Goal: Transaction & Acquisition: Purchase product/service

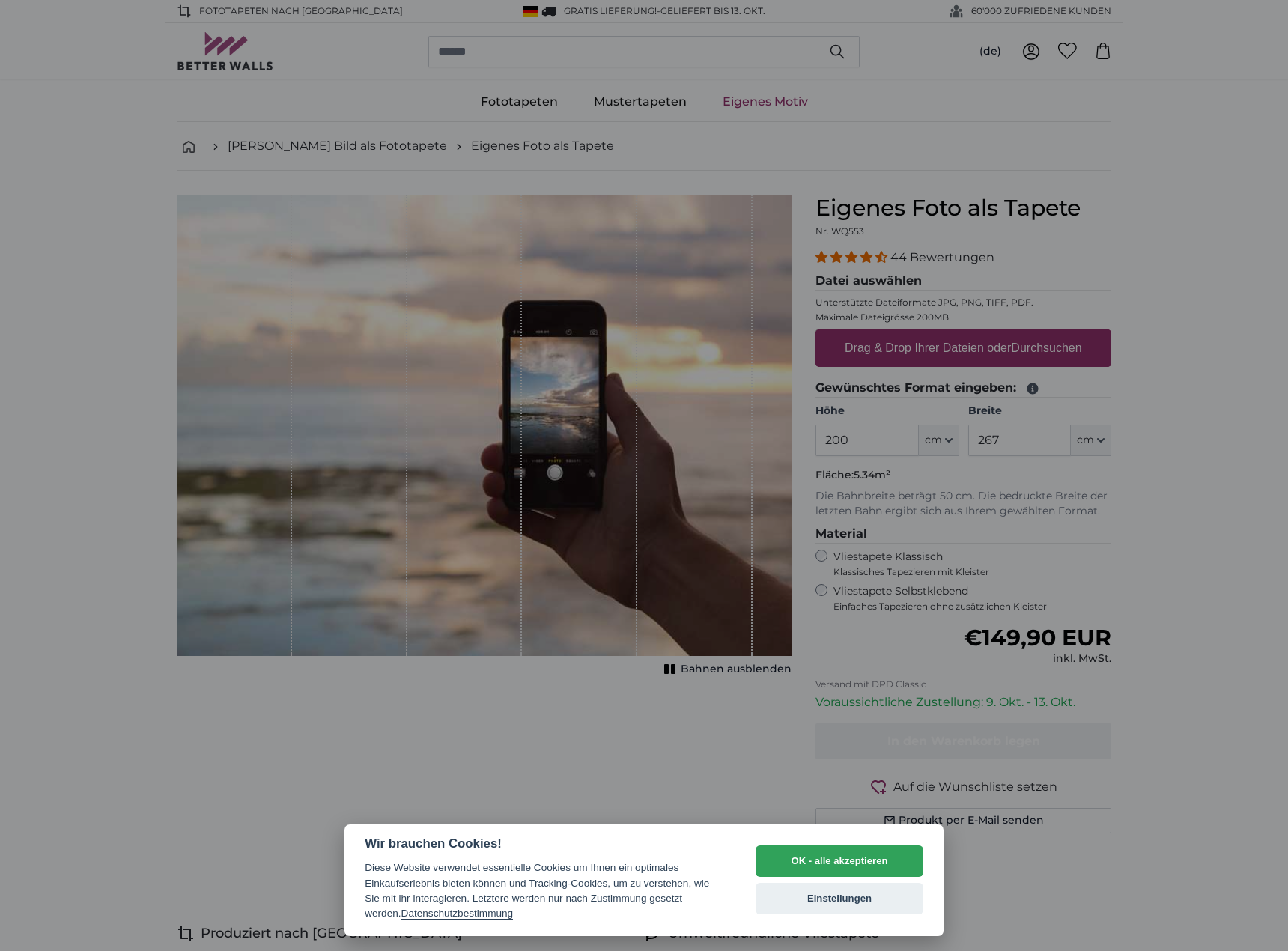
drag, startPoint x: 934, startPoint y: 339, endPoint x: 934, endPoint y: 346, distance: 7.0
click at [934, 346] on div at bounding box center [644, 476] width 1288 height 951
click at [1039, 350] on div at bounding box center [644, 476] width 1288 height 951
click at [835, 849] on button "OK - alle akzeptieren" at bounding box center [839, 861] width 167 height 32
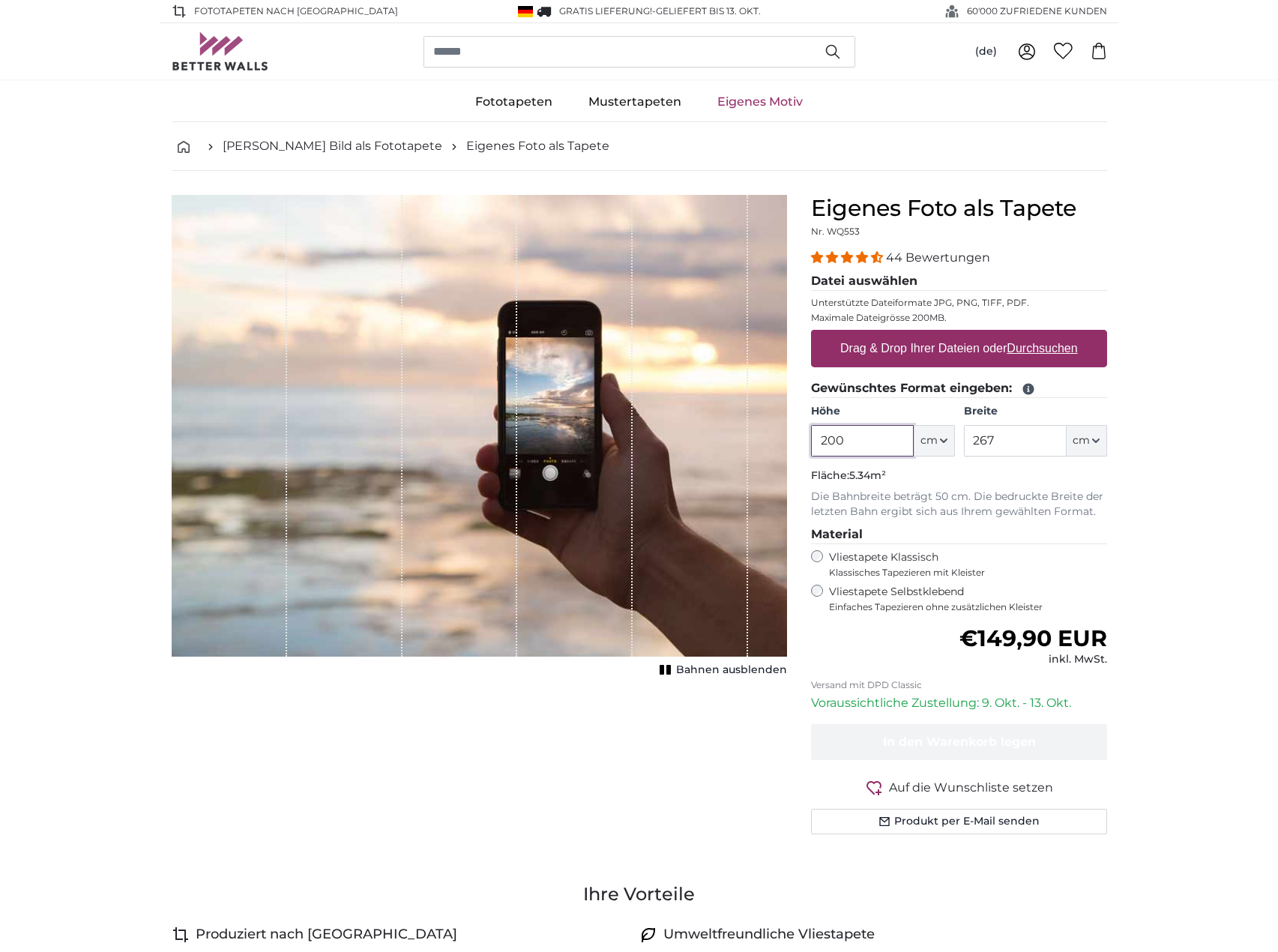
click at [843, 444] on input "200" at bounding box center [862, 441] width 102 height 32
click at [924, 359] on label "Drag & Drop Ihrer Dateien oder Durchsuchen" at bounding box center [958, 348] width 249 height 30
click at [924, 334] on input "Drag & Drop Ihrer Dateien oder Durchsuchen" at bounding box center [959, 332] width 296 height 5
type input "**********"
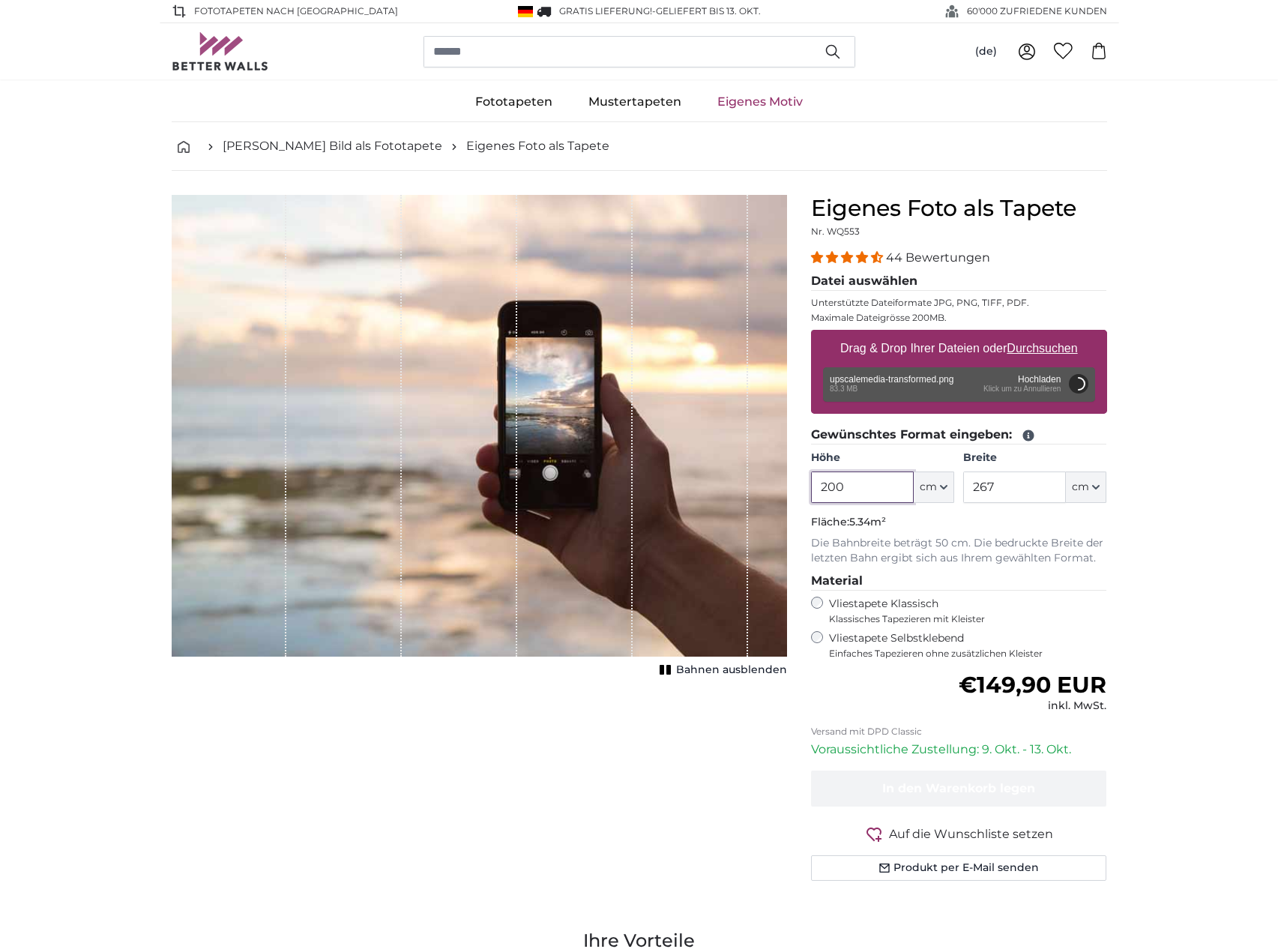
click at [864, 486] on input "200" at bounding box center [862, 487] width 102 height 32
click at [862, 486] on input "200" at bounding box center [862, 487] width 102 height 32
type input "300"
type input "812"
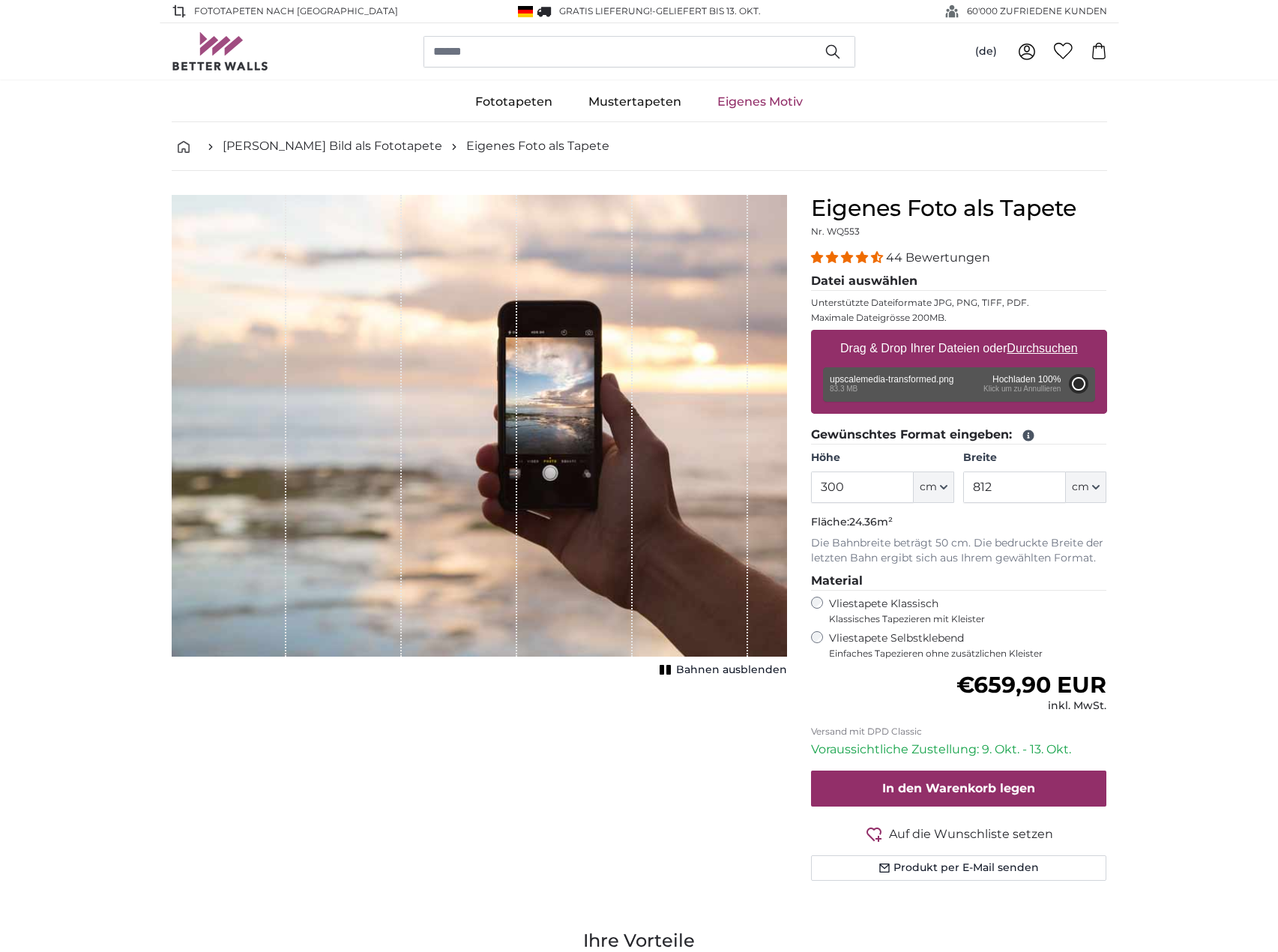
type input "200"
type input "300"
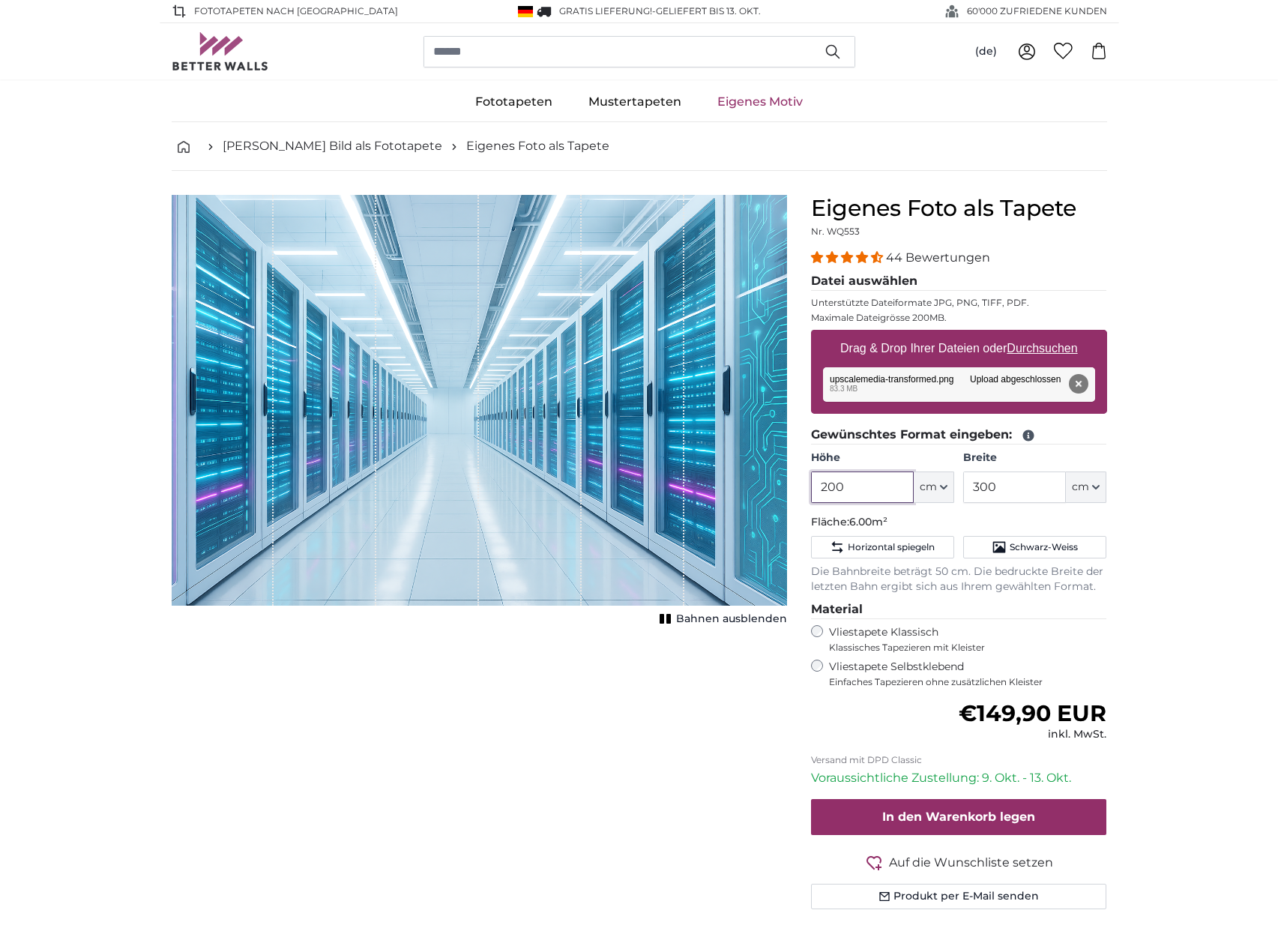
click at [839, 489] on input "200" at bounding box center [862, 487] width 102 height 32
type input "300"
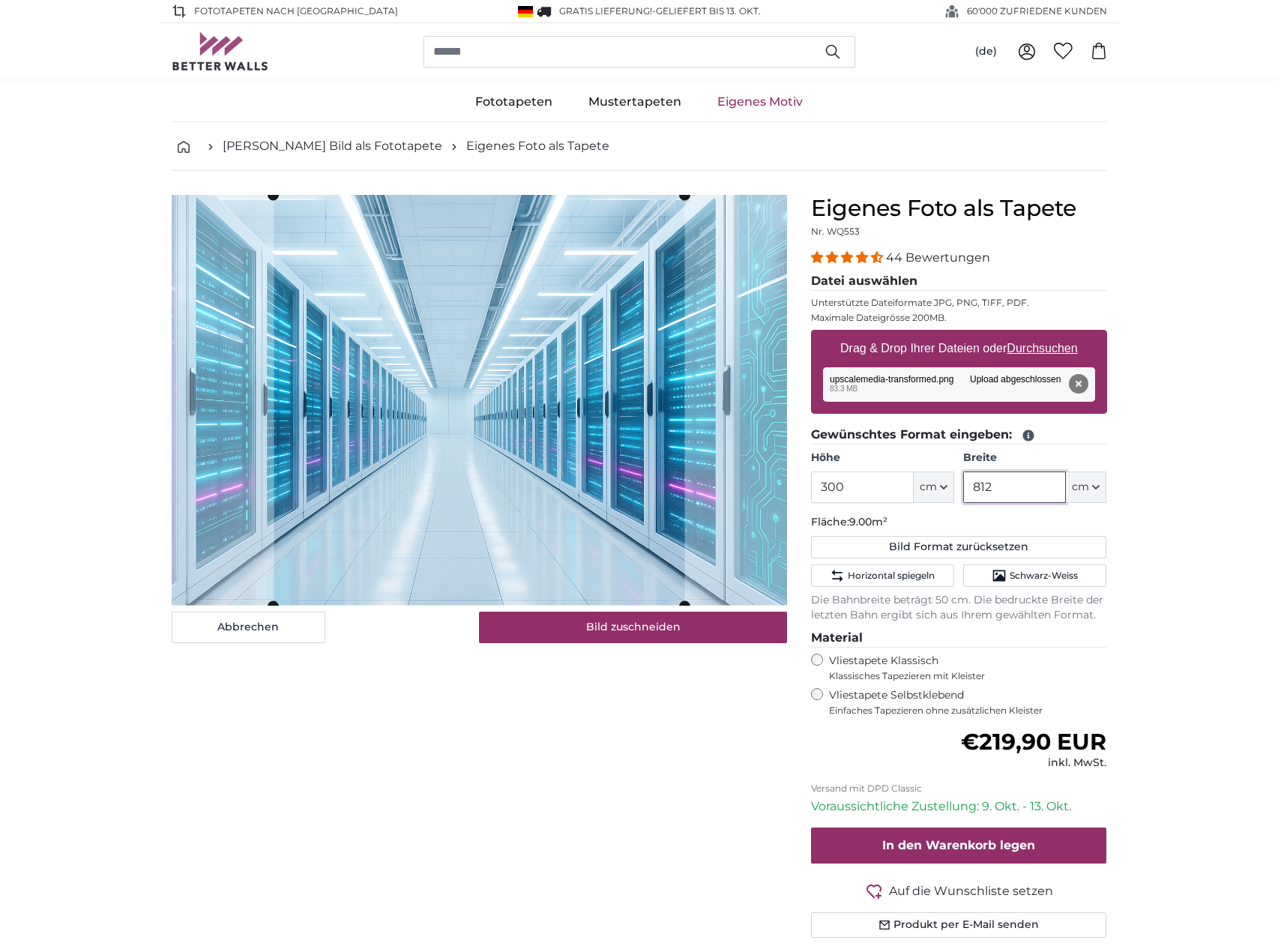
type input "812"
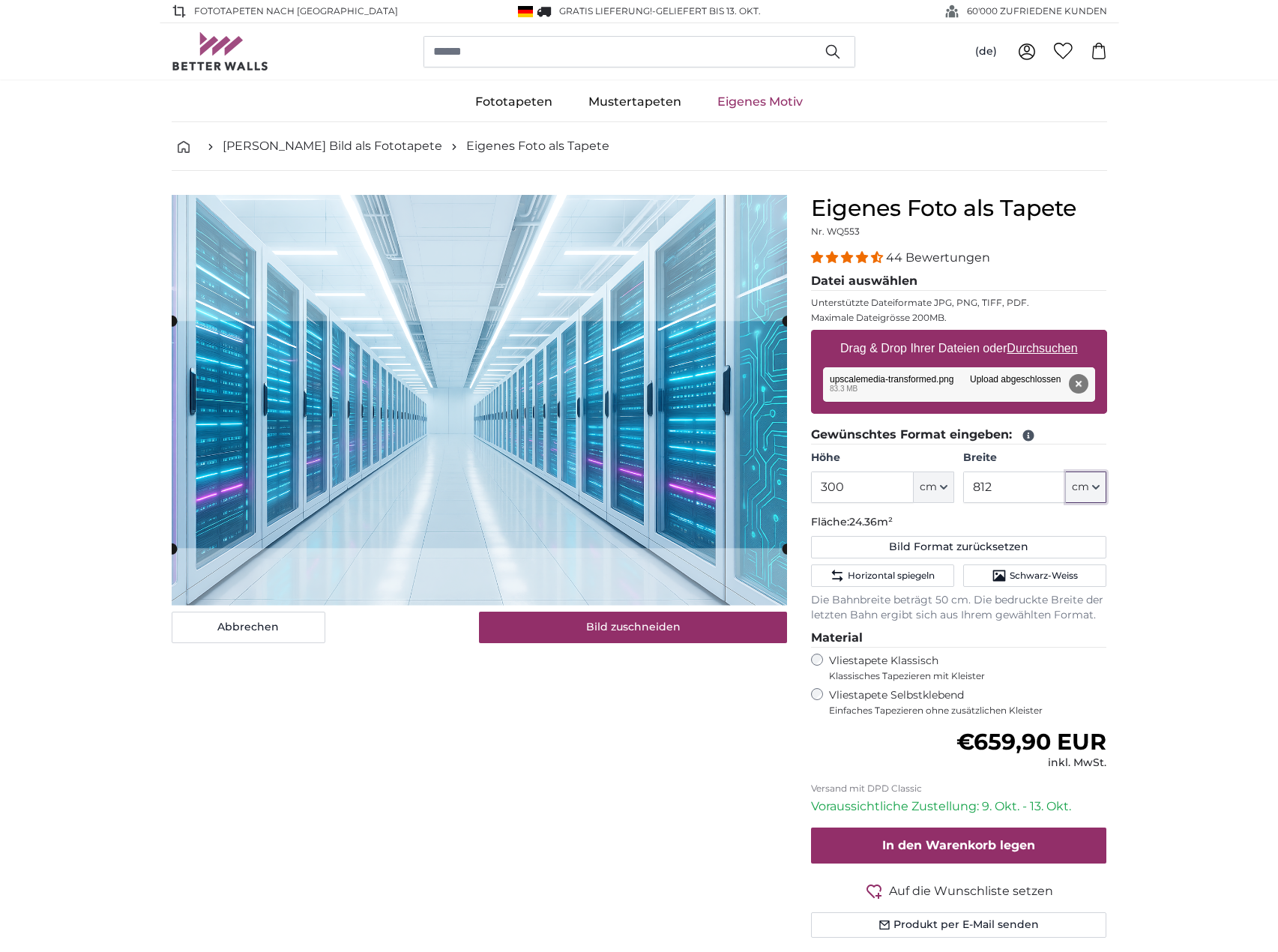
click at [547, 418] on cropper-handle at bounding box center [479, 434] width 615 height 227
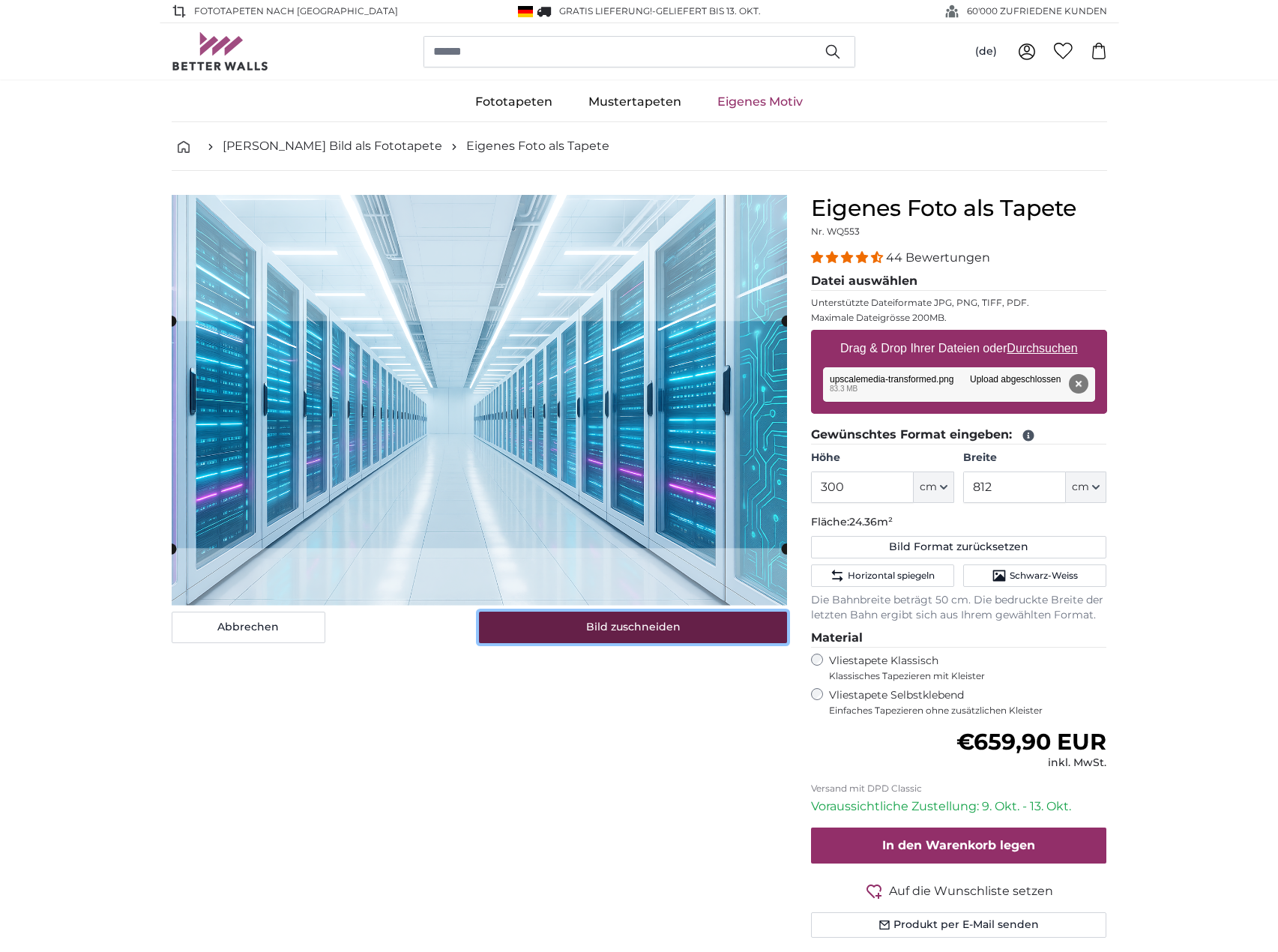
click at [610, 635] on button "Bild zuschneiden" at bounding box center [633, 628] width 308 height 32
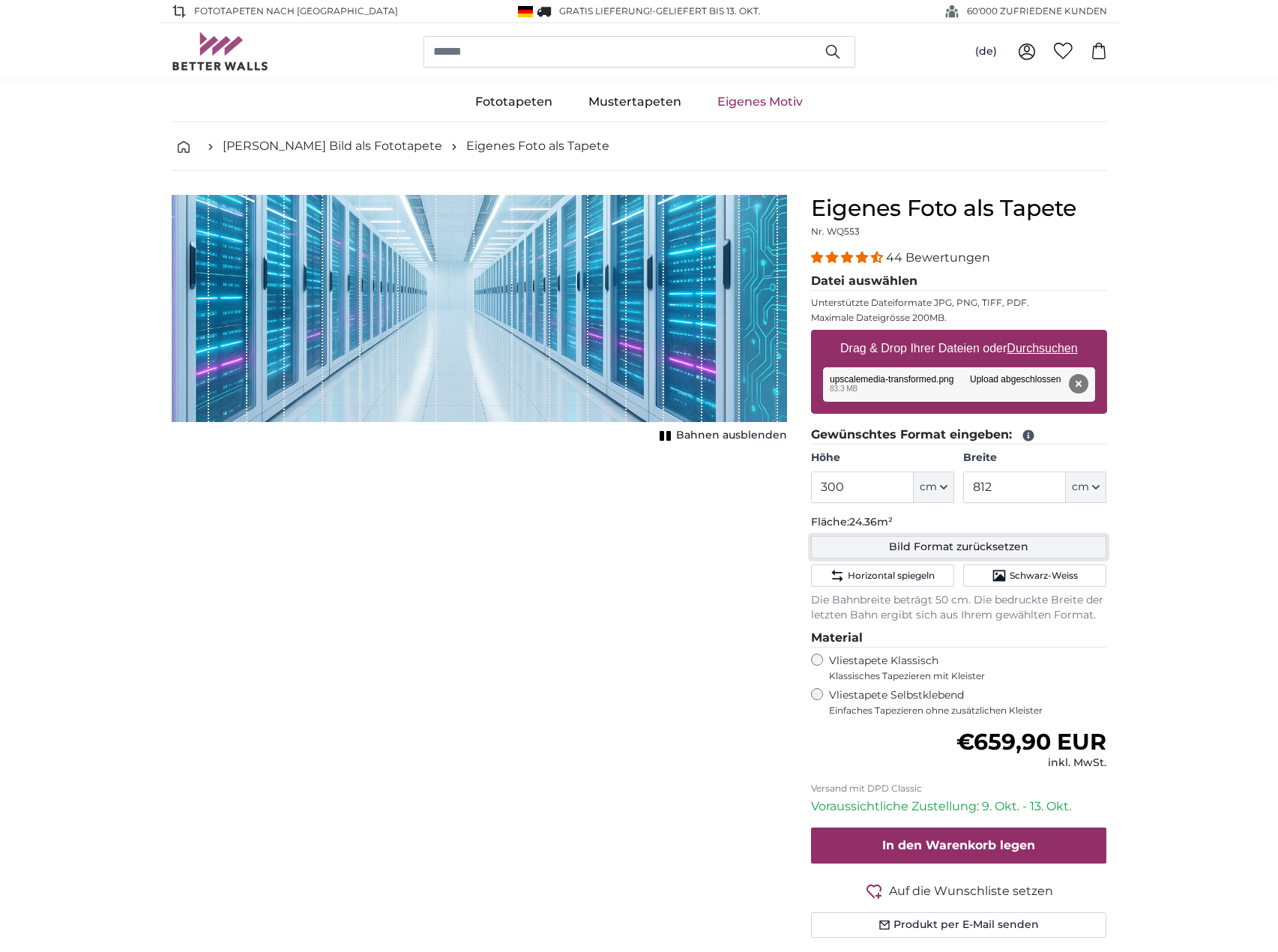
click at [950, 549] on button "Bild Format zurücksetzen" at bounding box center [959, 547] width 296 height 23
type input "200"
type input "300"
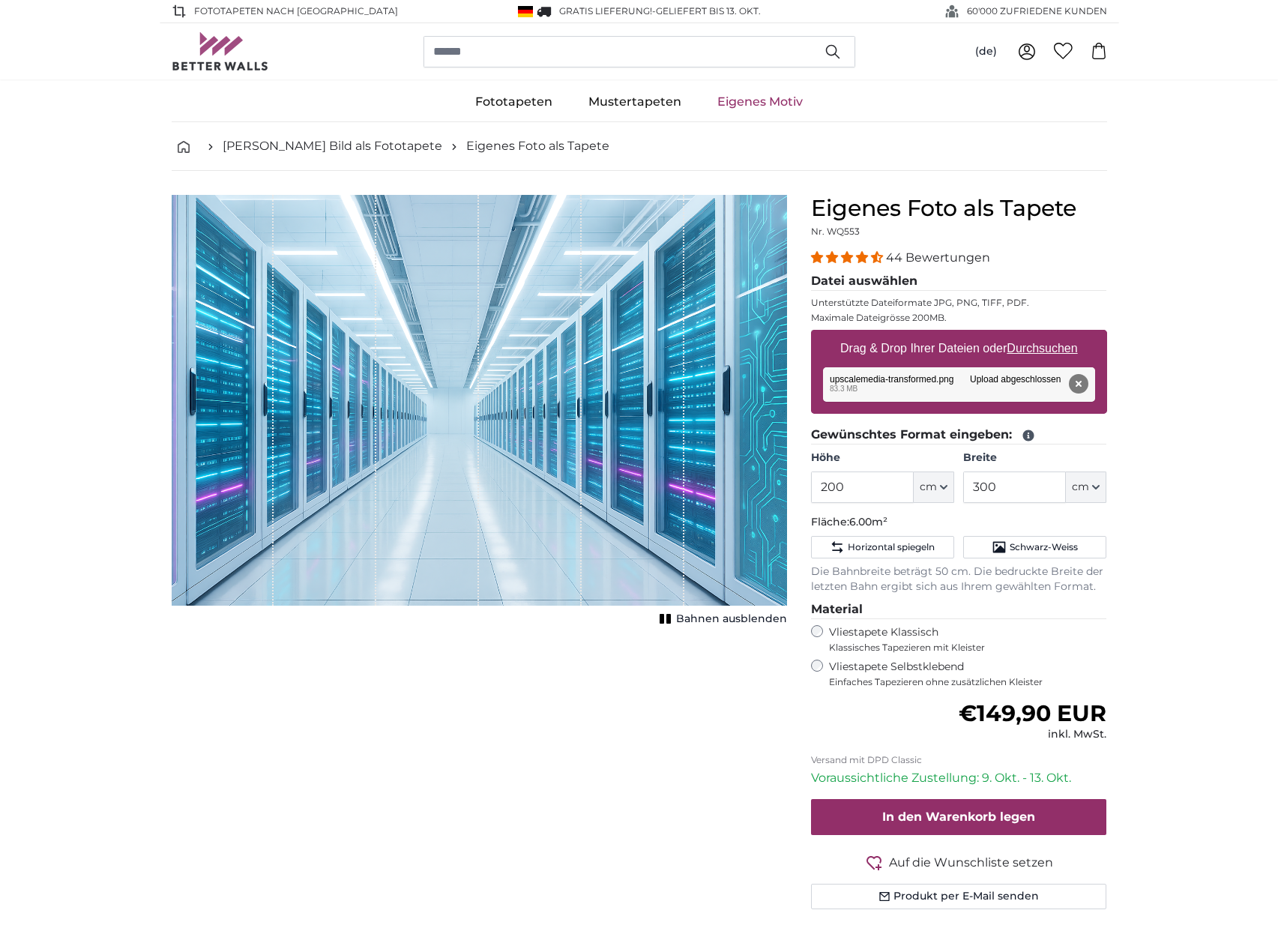
click at [509, 421] on div "1 of 1" at bounding box center [530, 400] width 102 height 411
click at [856, 492] on input "200" at bounding box center [862, 487] width 102 height 32
click at [856, 491] on input "200" at bounding box center [862, 487] width 102 height 32
type input "300"
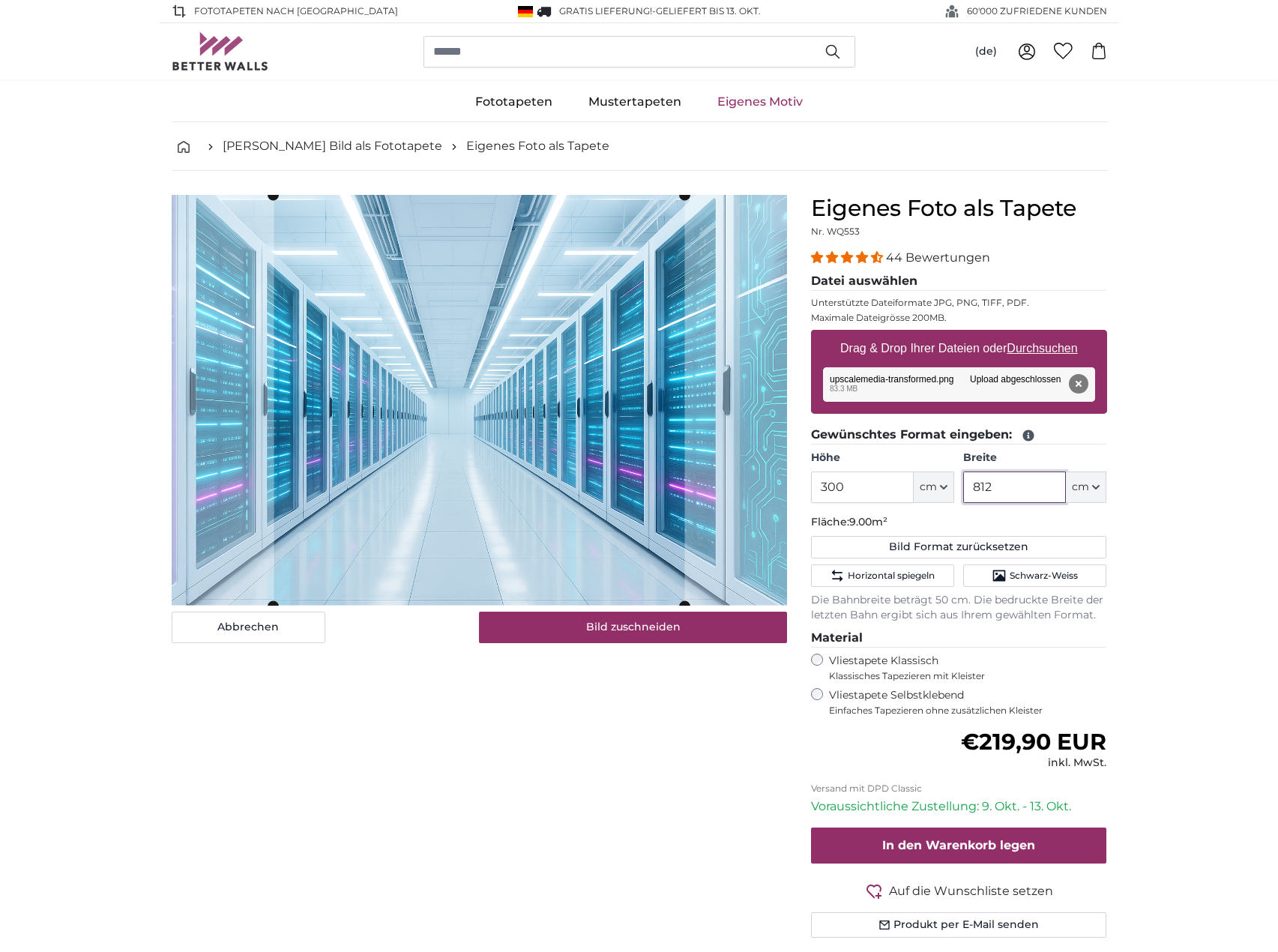
type input "812"
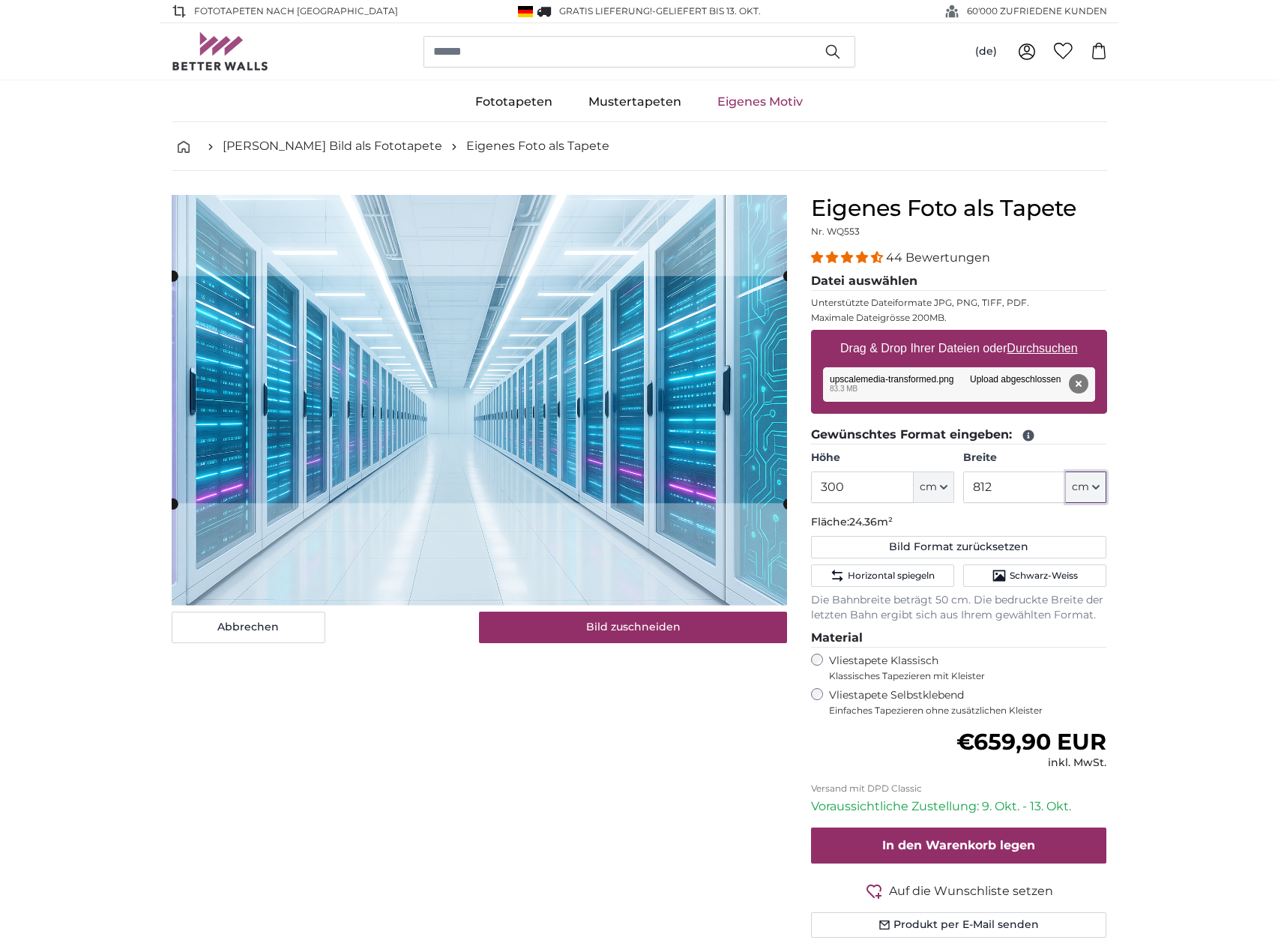
click at [636, 391] on cropper-handle at bounding box center [480, 389] width 615 height 227
click at [743, 631] on button "Bild zuschneiden" at bounding box center [633, 628] width 308 height 32
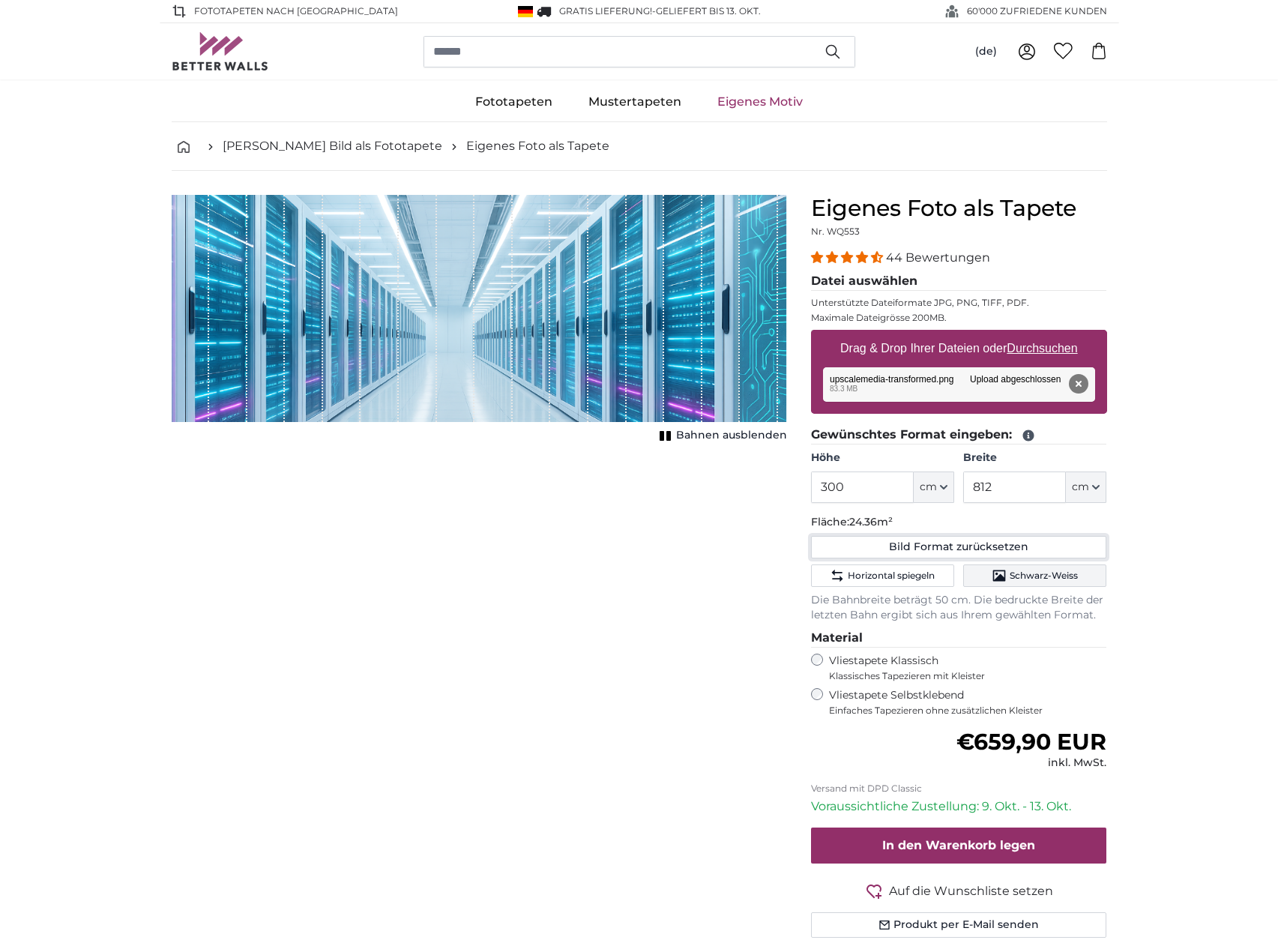
drag, startPoint x: 996, startPoint y: 546, endPoint x: 967, endPoint y: 543, distance: 29.2
click at [996, 546] on button "Bild Format zurücksetzen" at bounding box center [959, 547] width 296 height 23
type input "200"
type input "300"
